Goal: Book appointment/travel/reservation

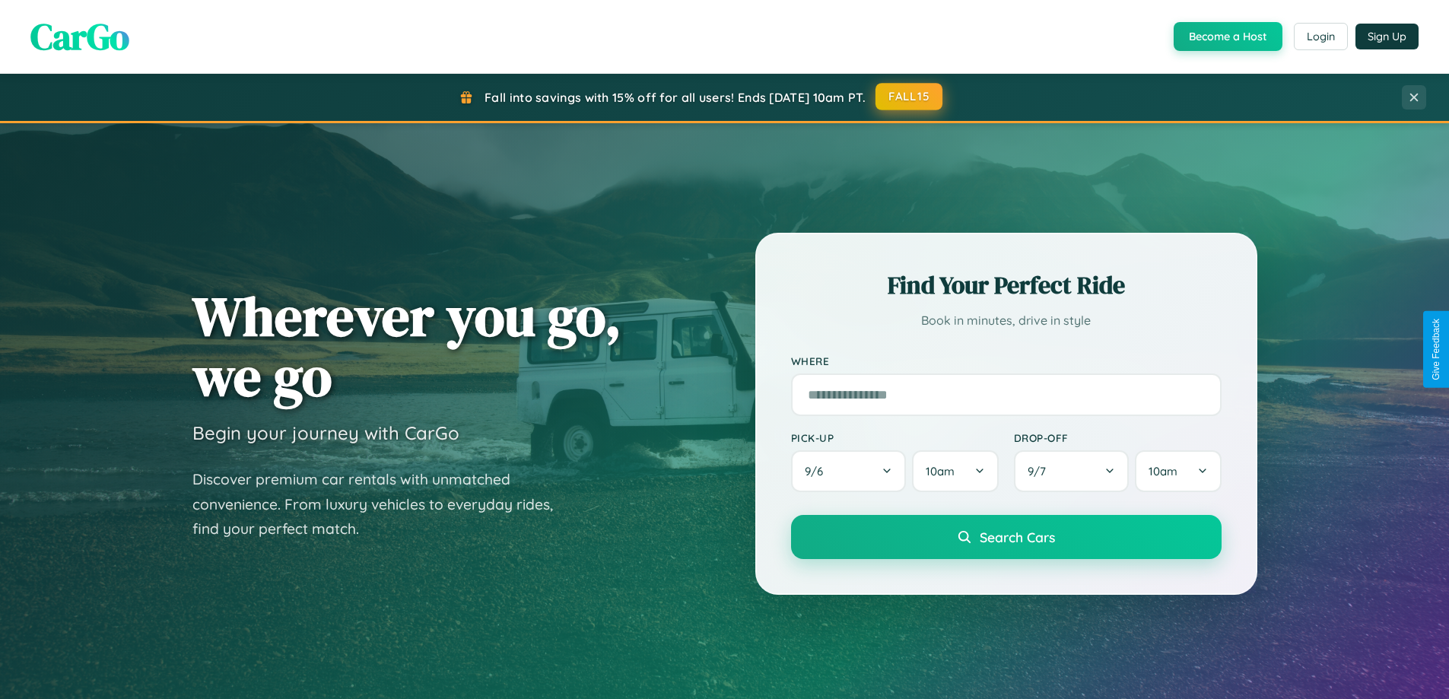
click at [910, 97] on button "FALL15" at bounding box center [908, 96] width 67 height 27
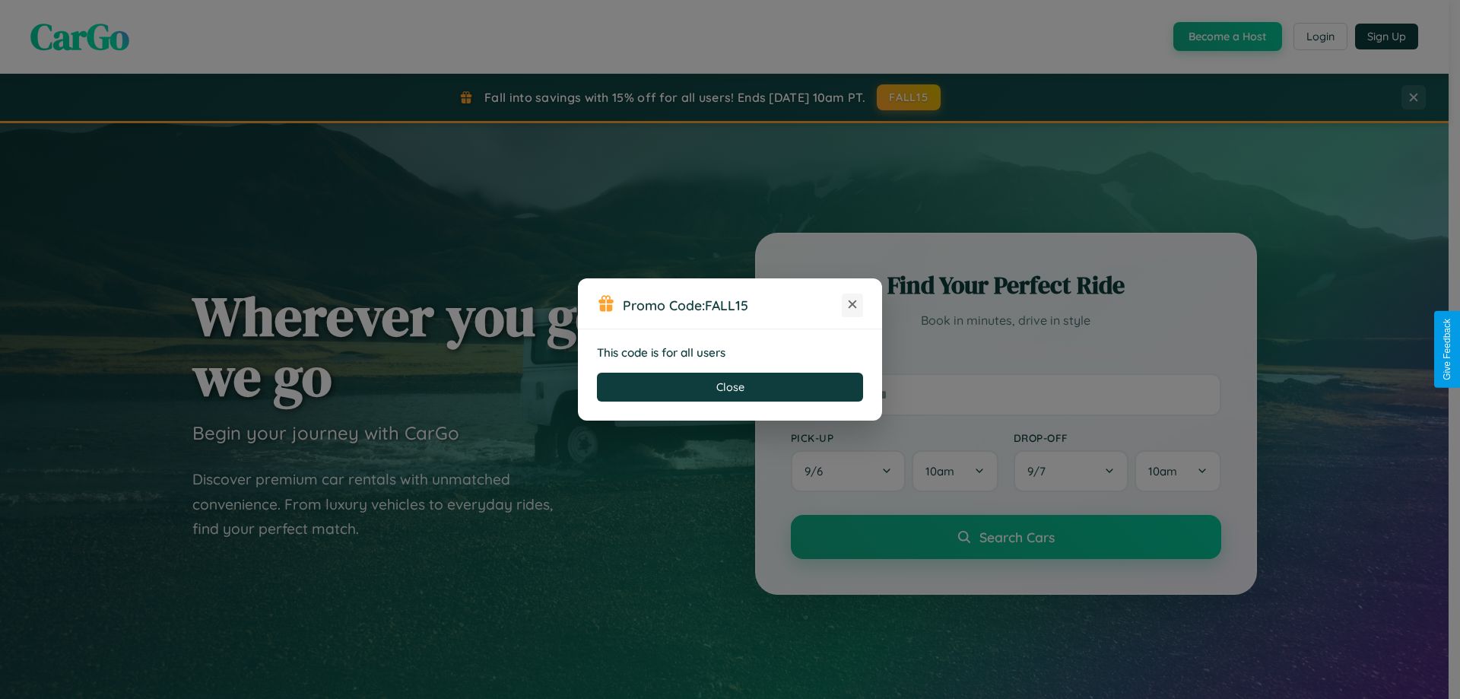
click at [852, 305] on icon at bounding box center [852, 304] width 15 height 15
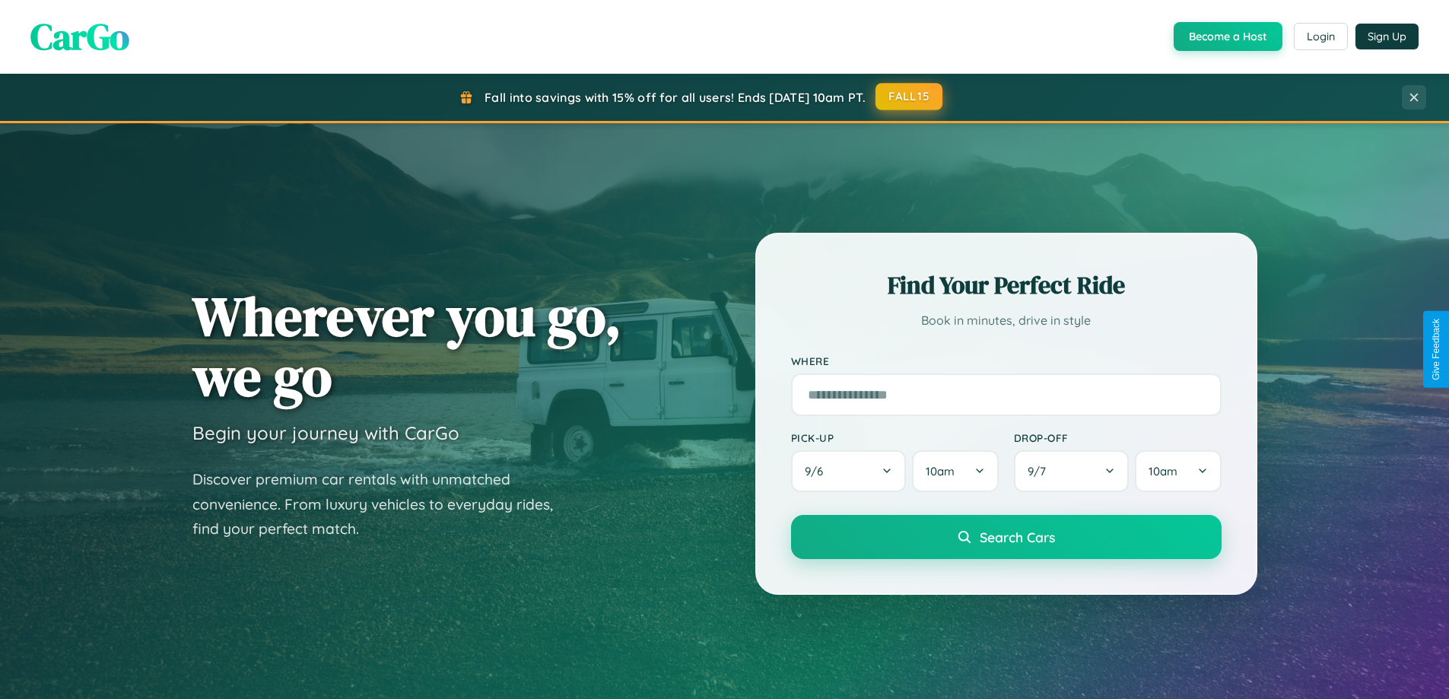
click at [910, 97] on button "FALL15" at bounding box center [908, 96] width 67 height 27
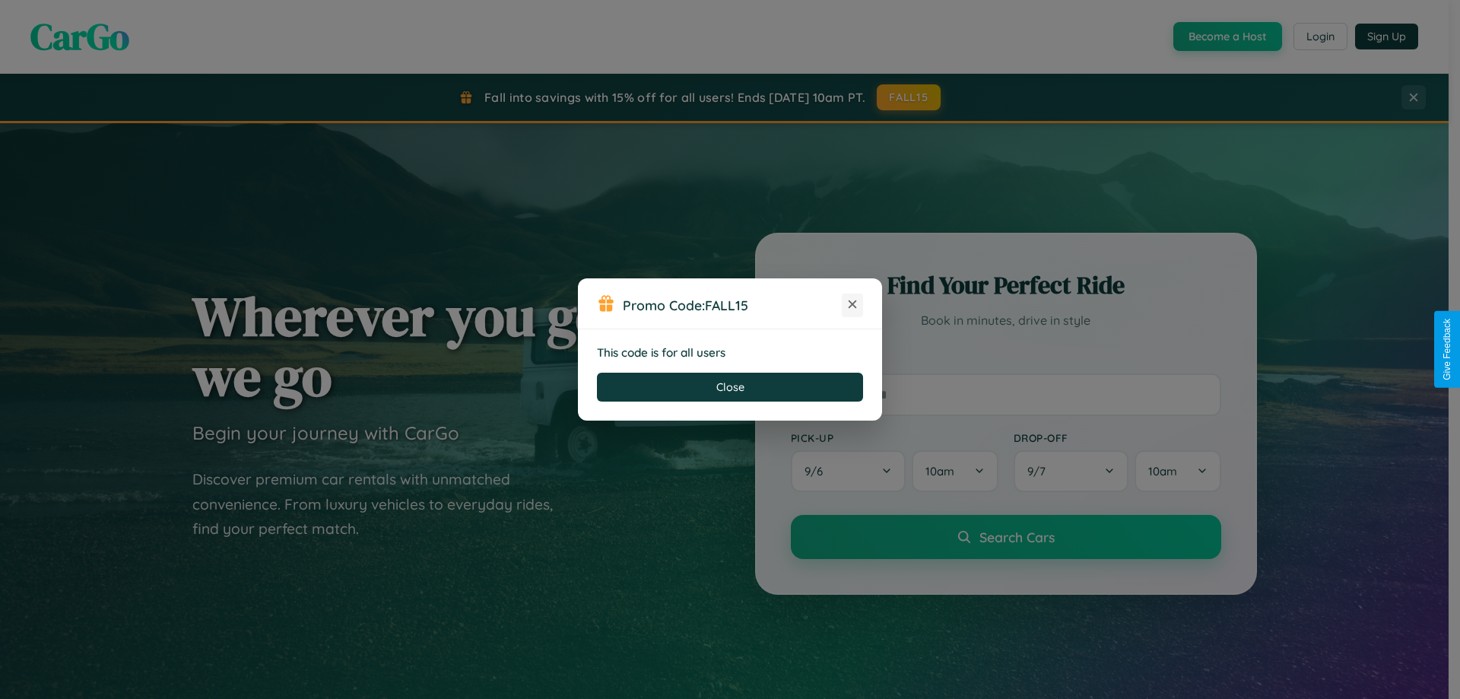
click at [852, 305] on icon at bounding box center [852, 304] width 15 height 15
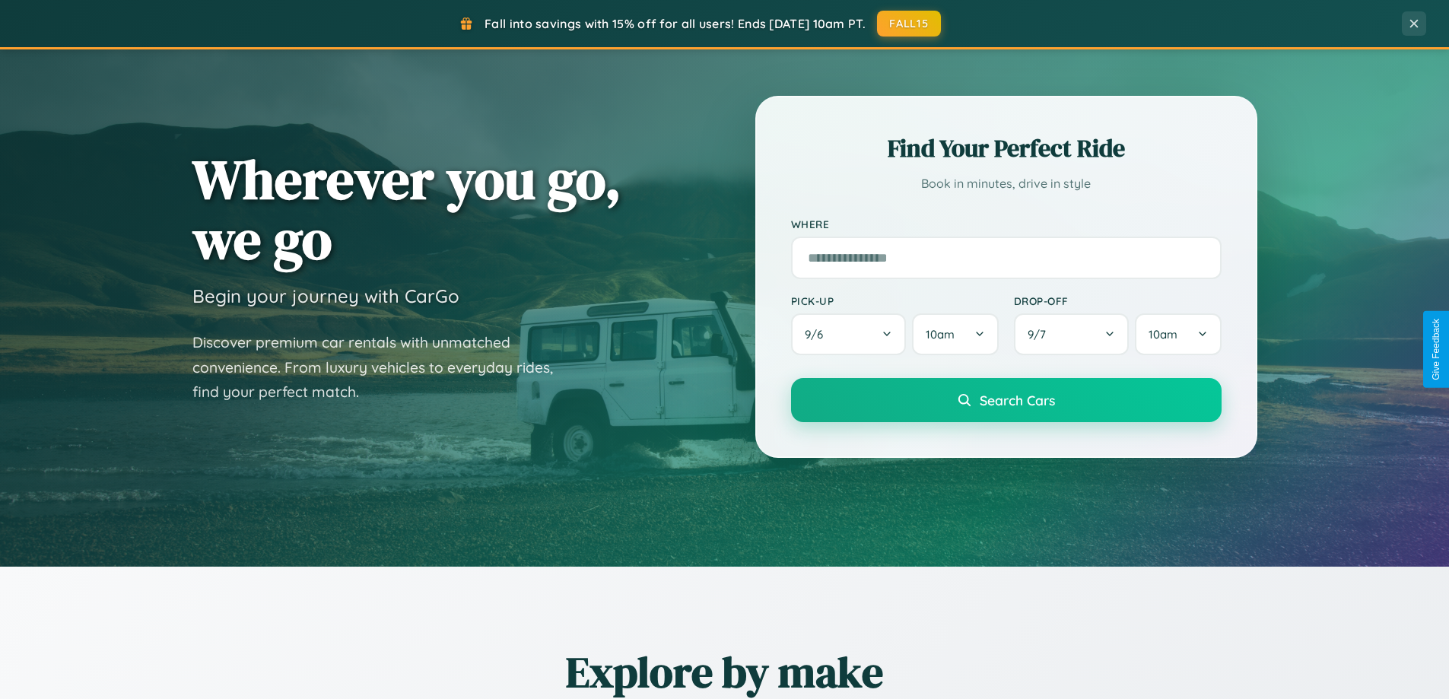
scroll to position [2443, 0]
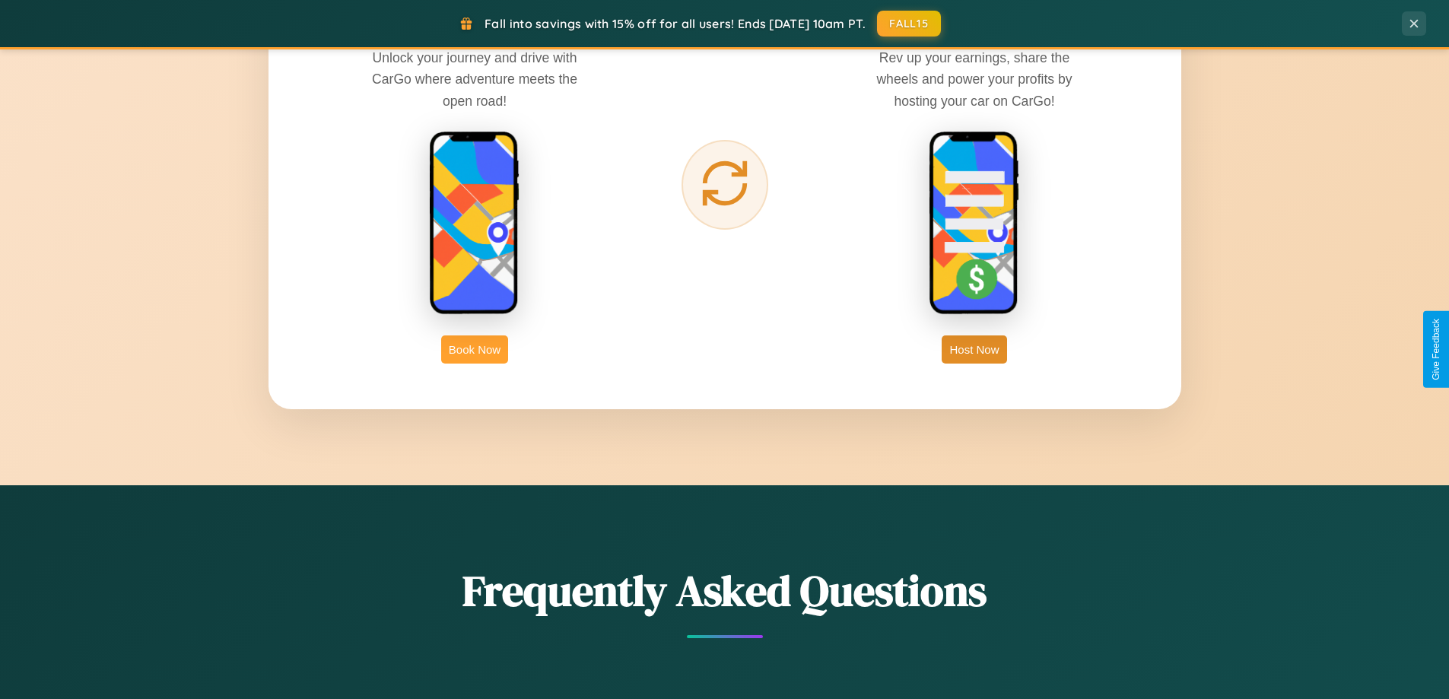
click at [475, 349] on button "Book Now" at bounding box center [474, 349] width 67 height 28
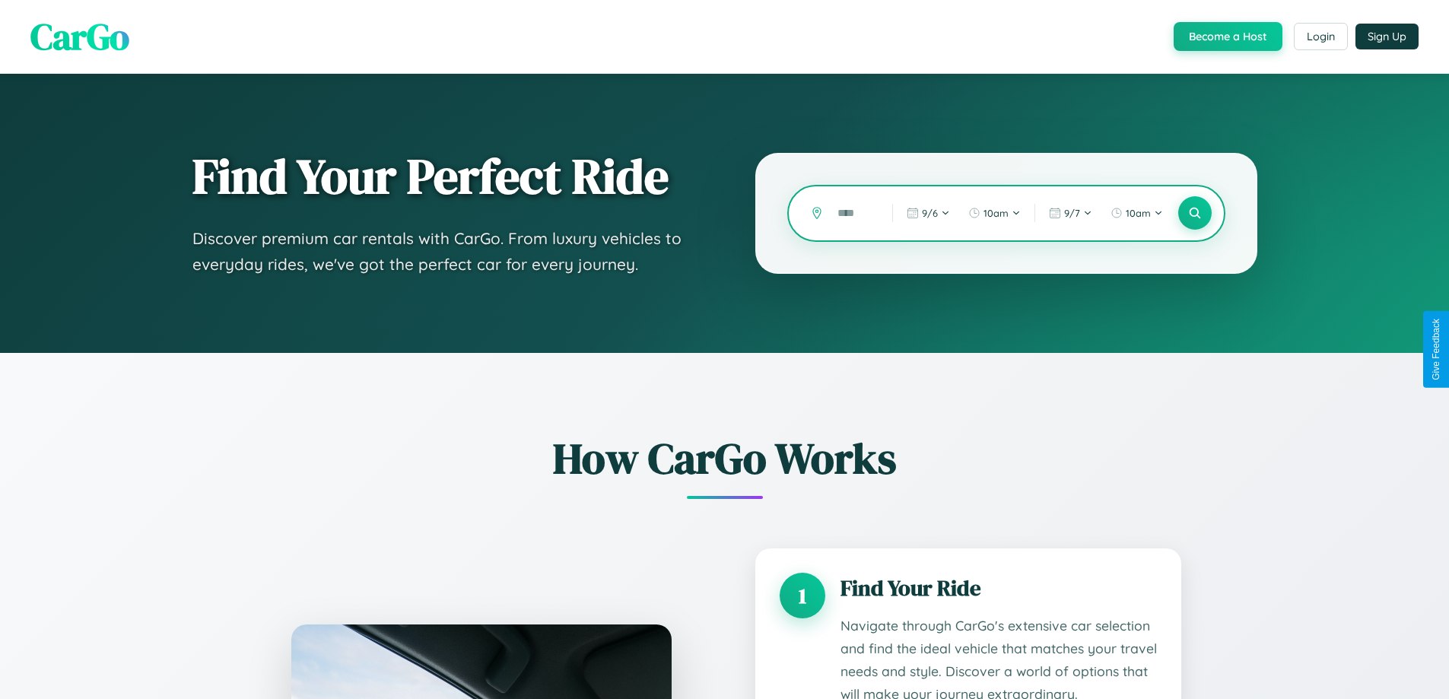
click at [853, 213] on input "text" at bounding box center [853, 213] width 47 height 27
type input "**"
click at [1194, 213] on icon at bounding box center [1194, 213] width 14 height 14
